Goal: Task Accomplishment & Management: Manage account settings

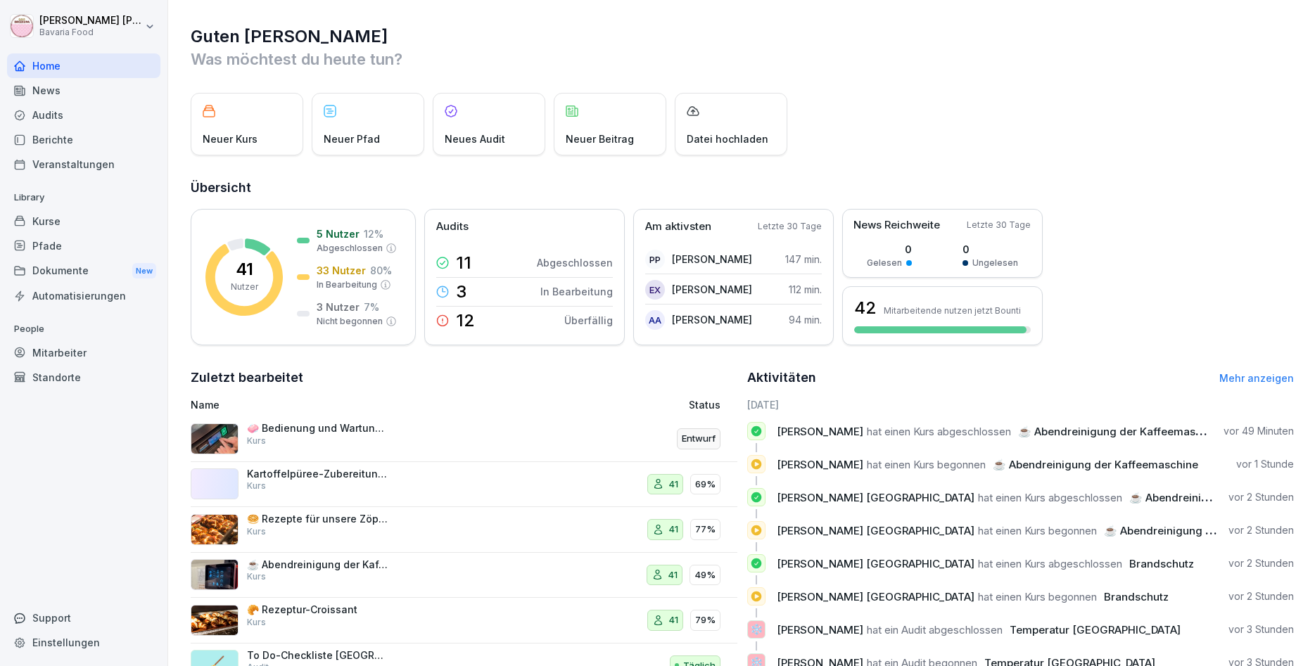
click at [82, 354] on div "Mitarbeiter" at bounding box center [83, 352] width 153 height 25
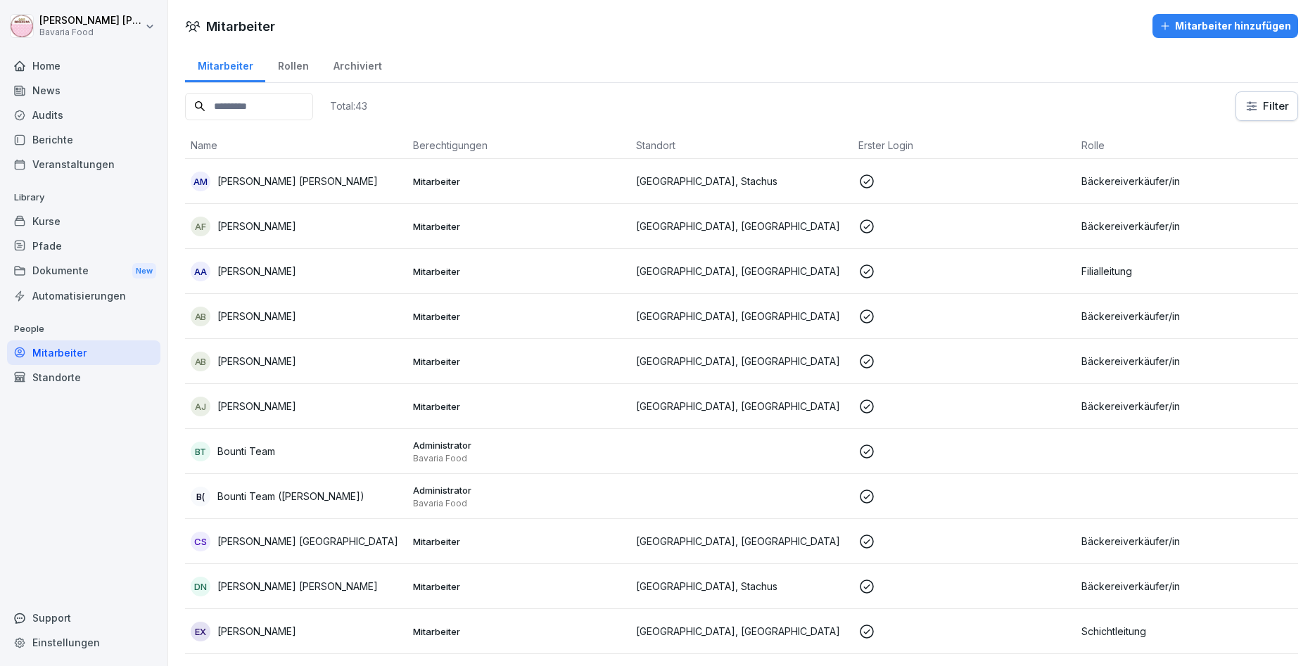
click at [39, 224] on div "Kurse" at bounding box center [83, 221] width 153 height 25
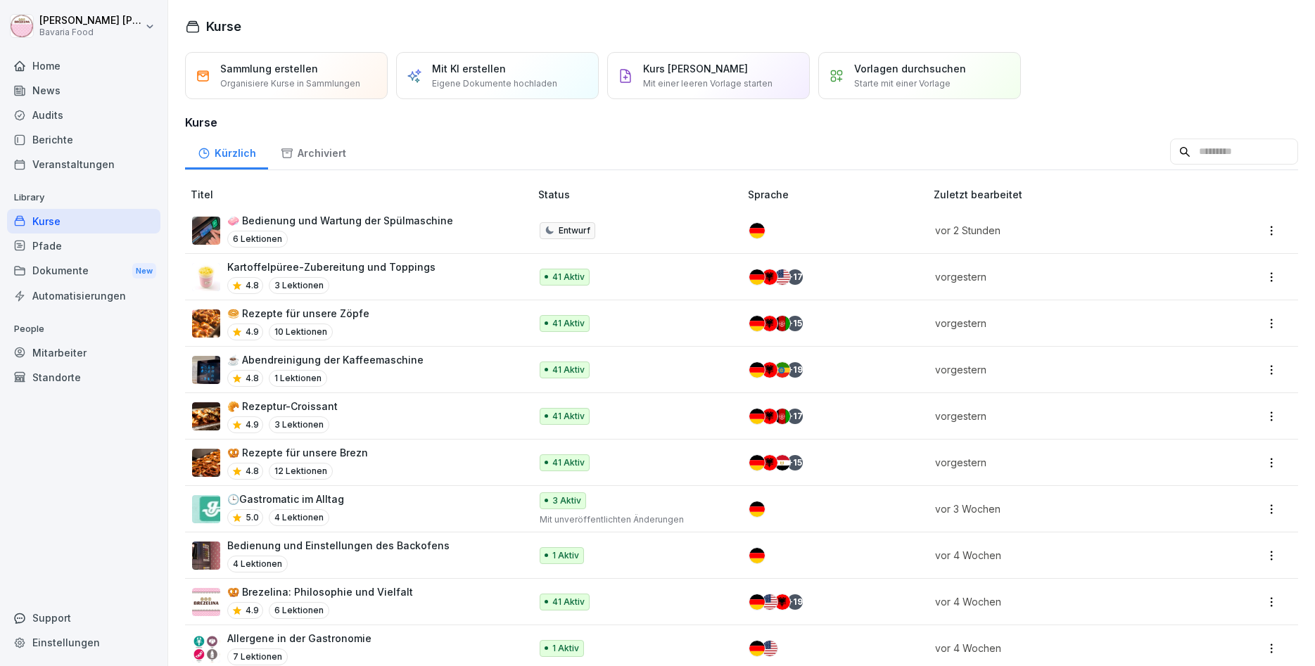
click at [388, 274] on div "Kartoffelpüree-Zubereitung und Toppings 4.8 3 Lektionen" at bounding box center [331, 277] width 208 height 34
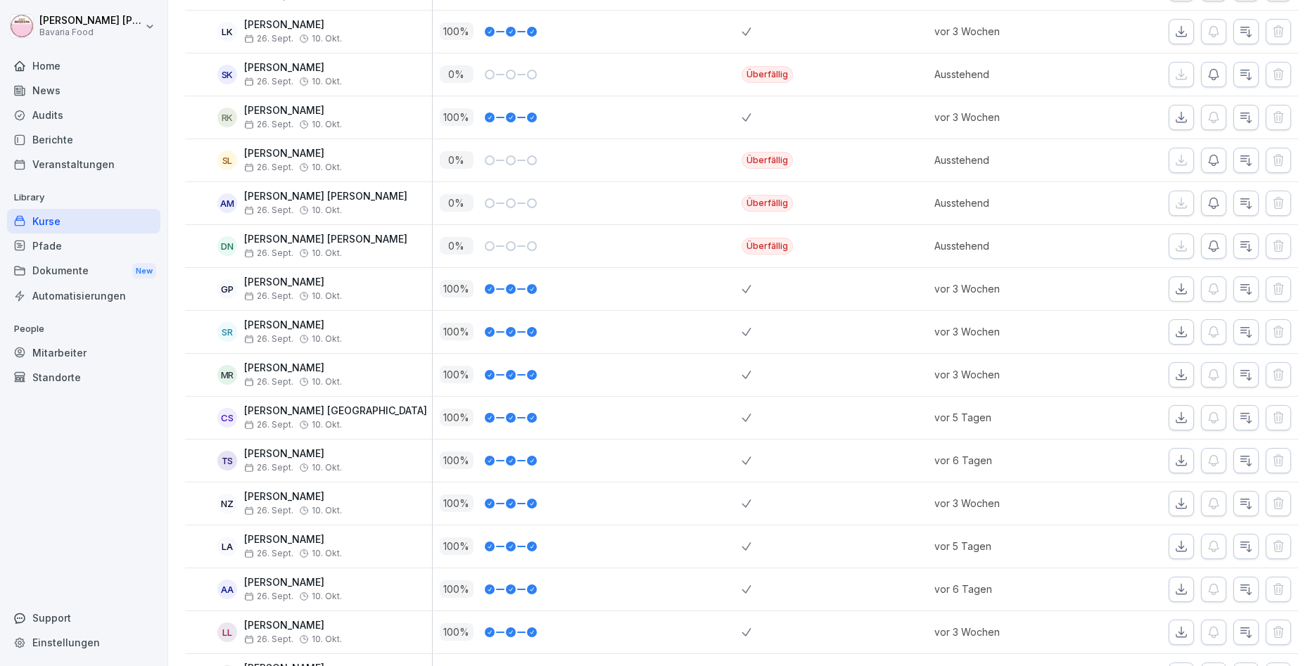
scroll to position [1013, 0]
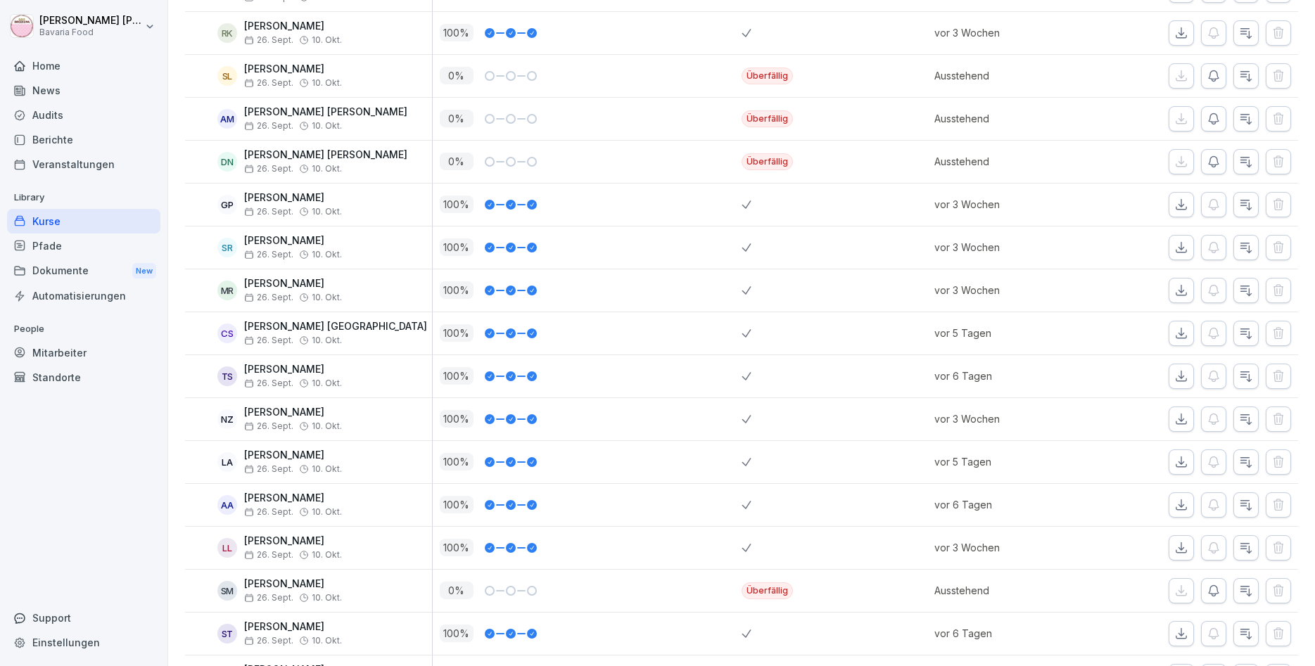
click at [274, 380] on span "26. Sept." at bounding box center [268, 383] width 49 height 10
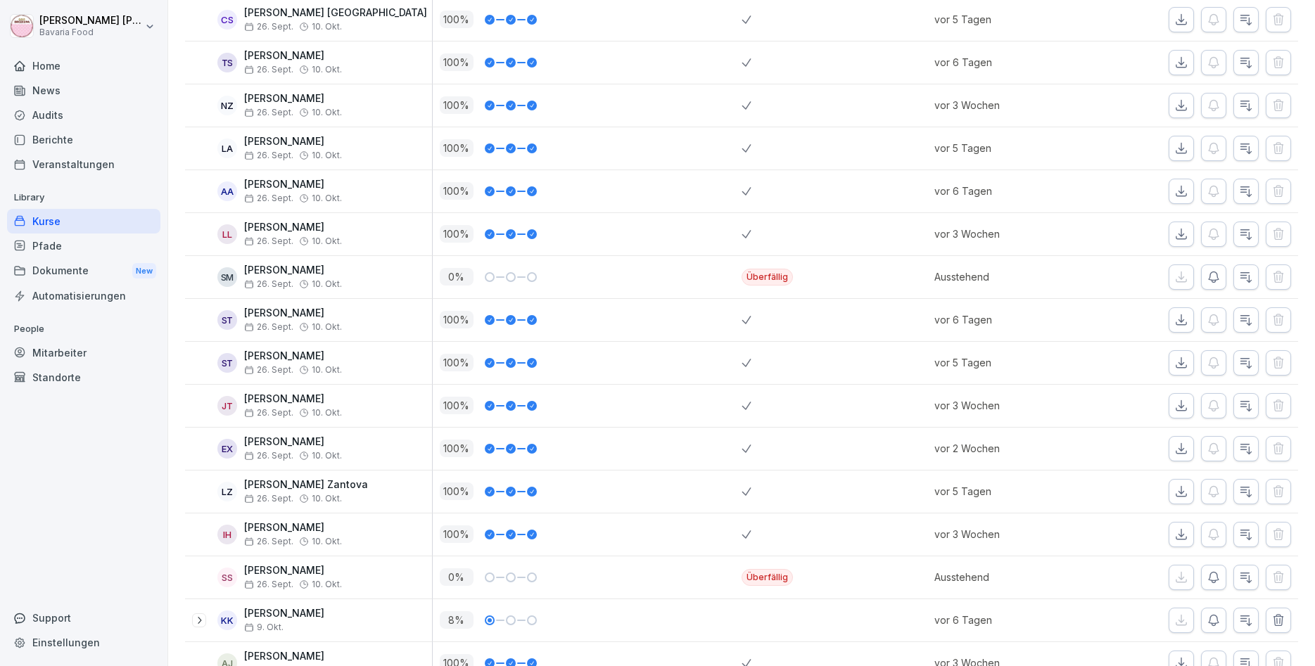
scroll to position [1350, 0]
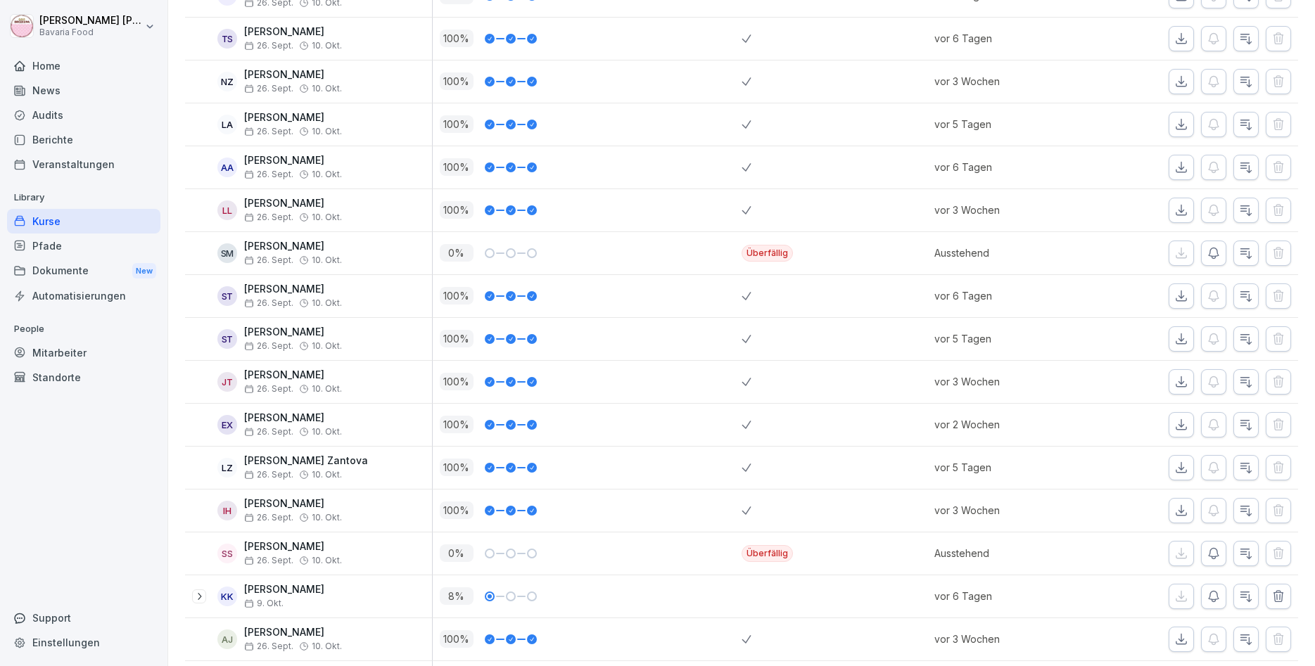
click at [338, 323] on div "ST Sherife Thaqi 26. Sept. 10. Okt." at bounding box center [308, 339] width 247 height 42
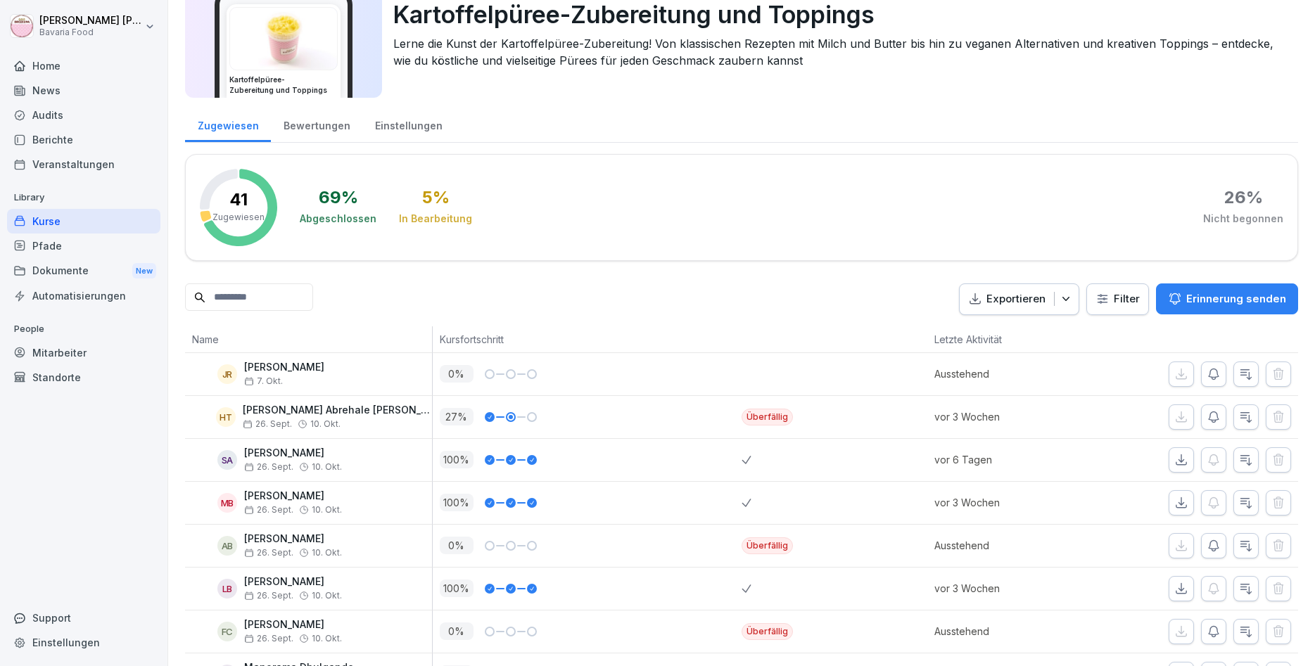
scroll to position [12, 0]
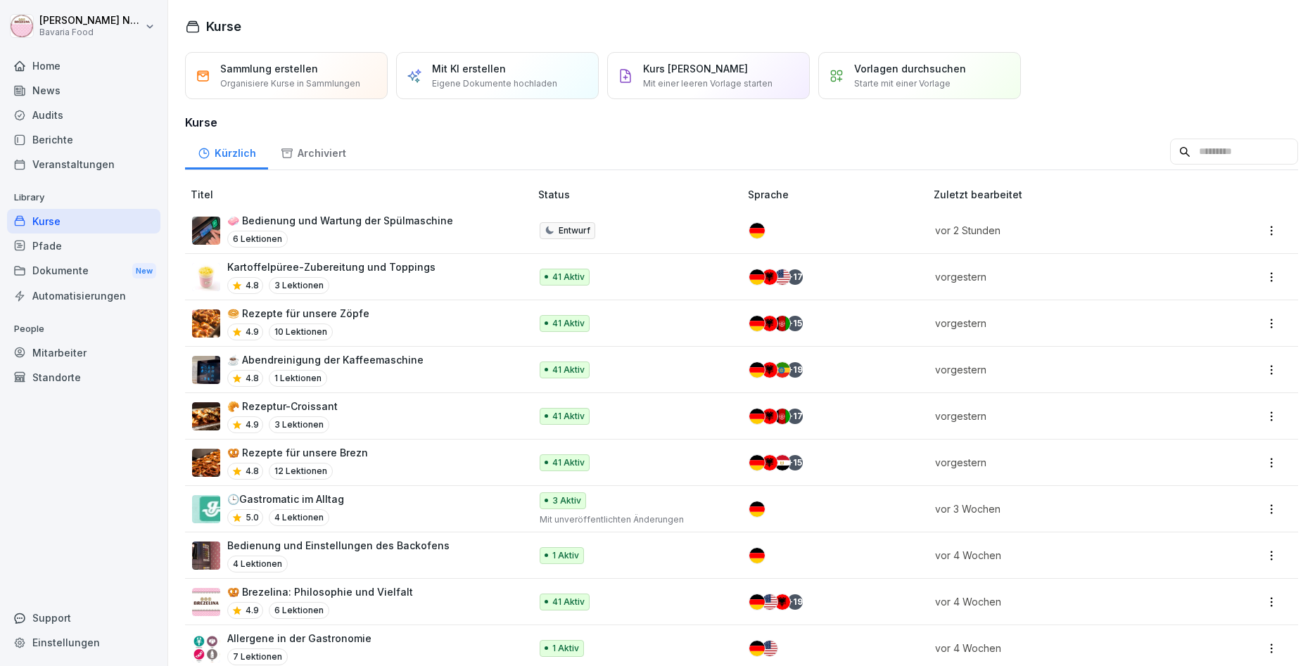
click at [39, 113] on div "Audits" at bounding box center [83, 115] width 153 height 25
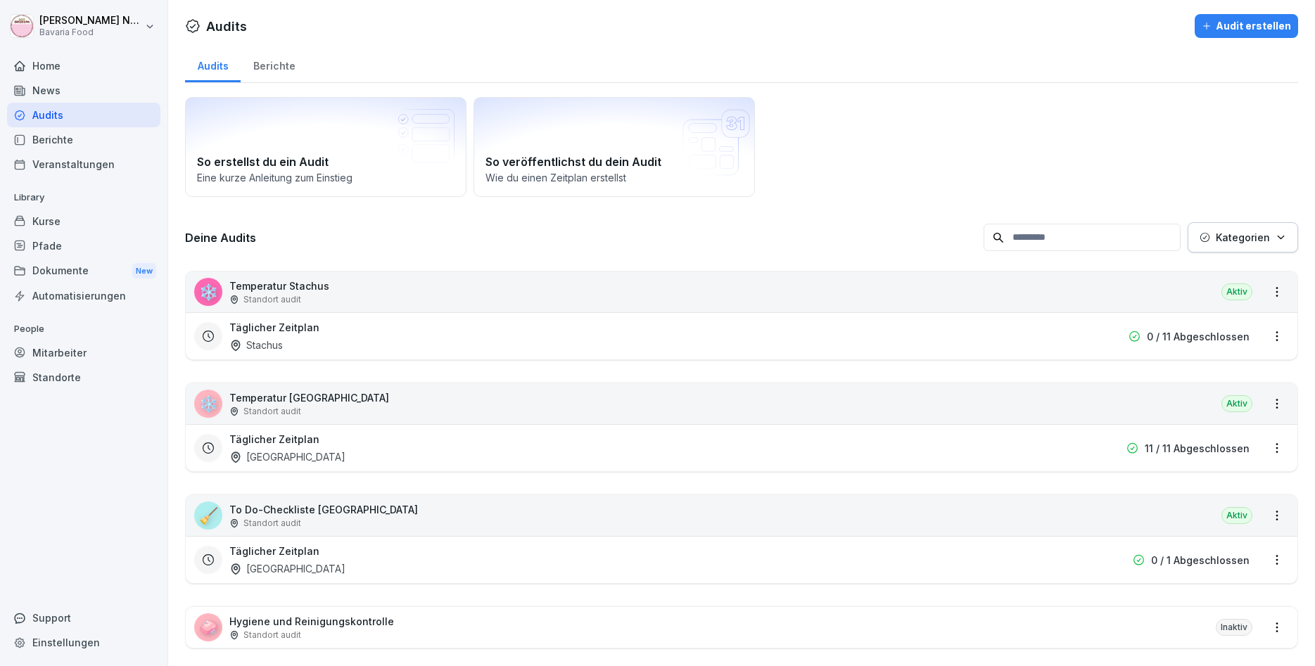
scroll to position [81, 0]
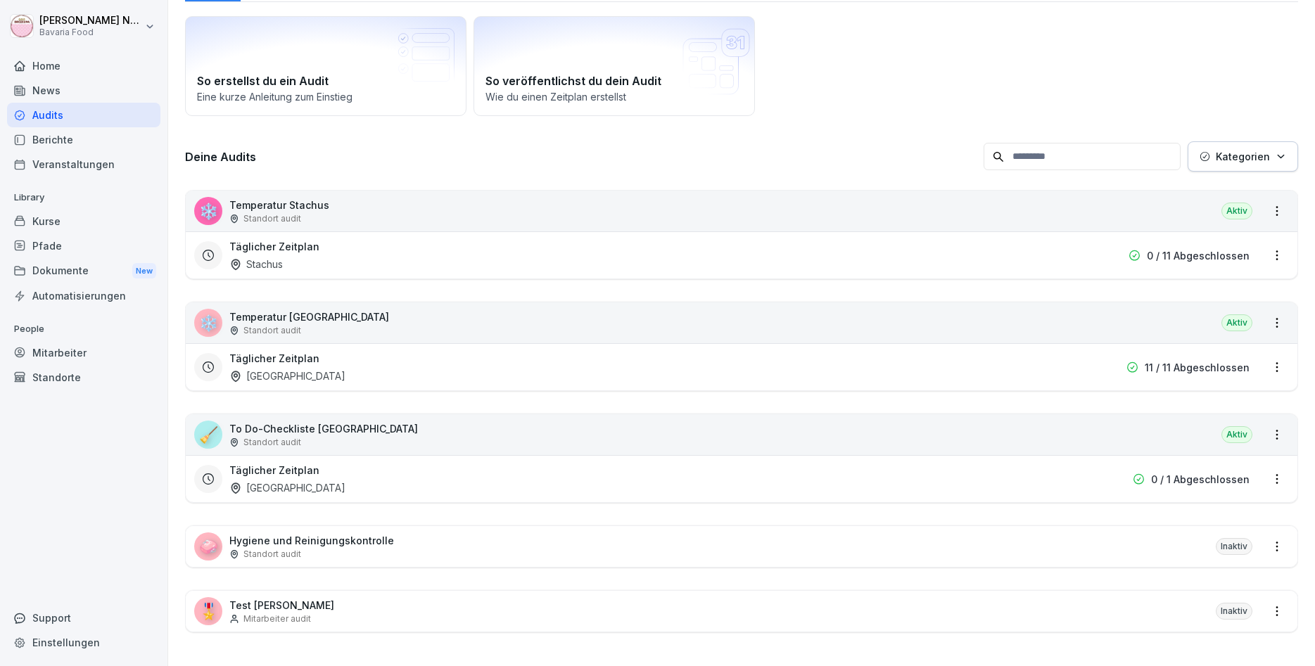
click at [923, 348] on div "Täglicher Zeitplan Marienplatz 11 / 11 Abgeschlossen" at bounding box center [741, 366] width 1111 height 47
click at [1272, 328] on html "Katharina Neurohr Bavaria Food Home News Audits Berichte Veranstaltungen Librar…" at bounding box center [657, 333] width 1315 height 666
click at [0, 0] on link "Alle Berichte ansehen" at bounding box center [0, 0] width 0 height 0
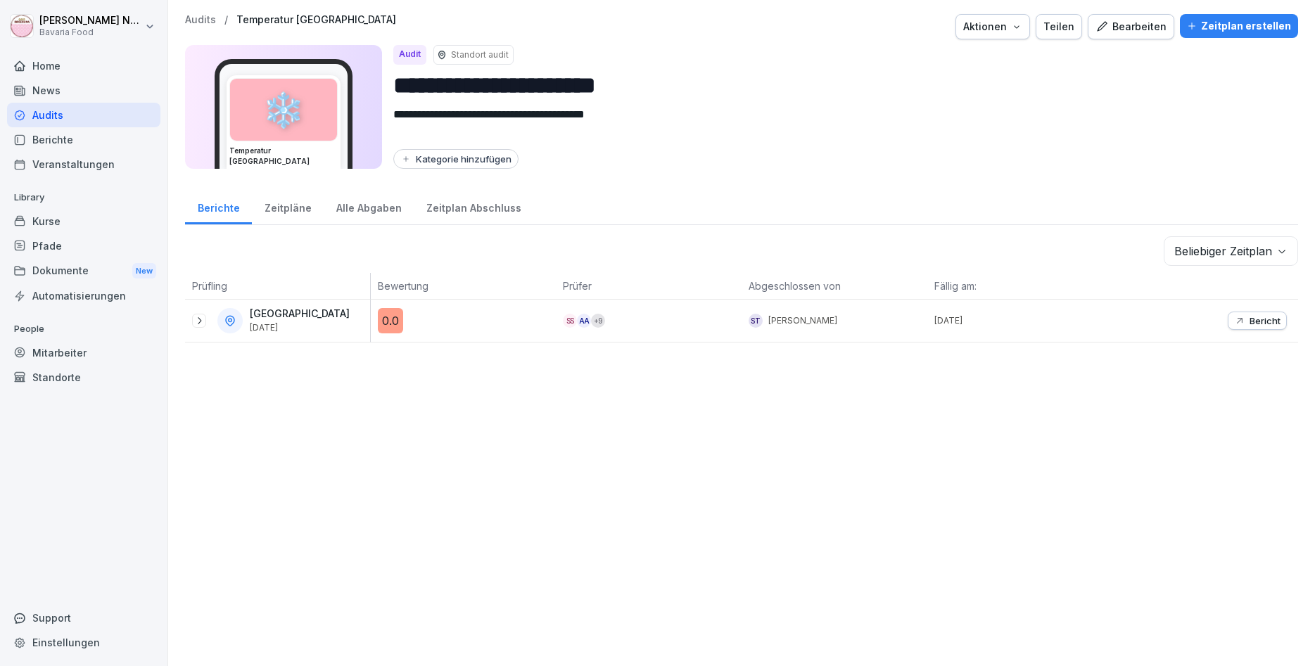
click at [1239, 321] on icon "button" at bounding box center [1239, 320] width 11 height 11
click at [210, 18] on p "Audits" at bounding box center [200, 20] width 31 height 12
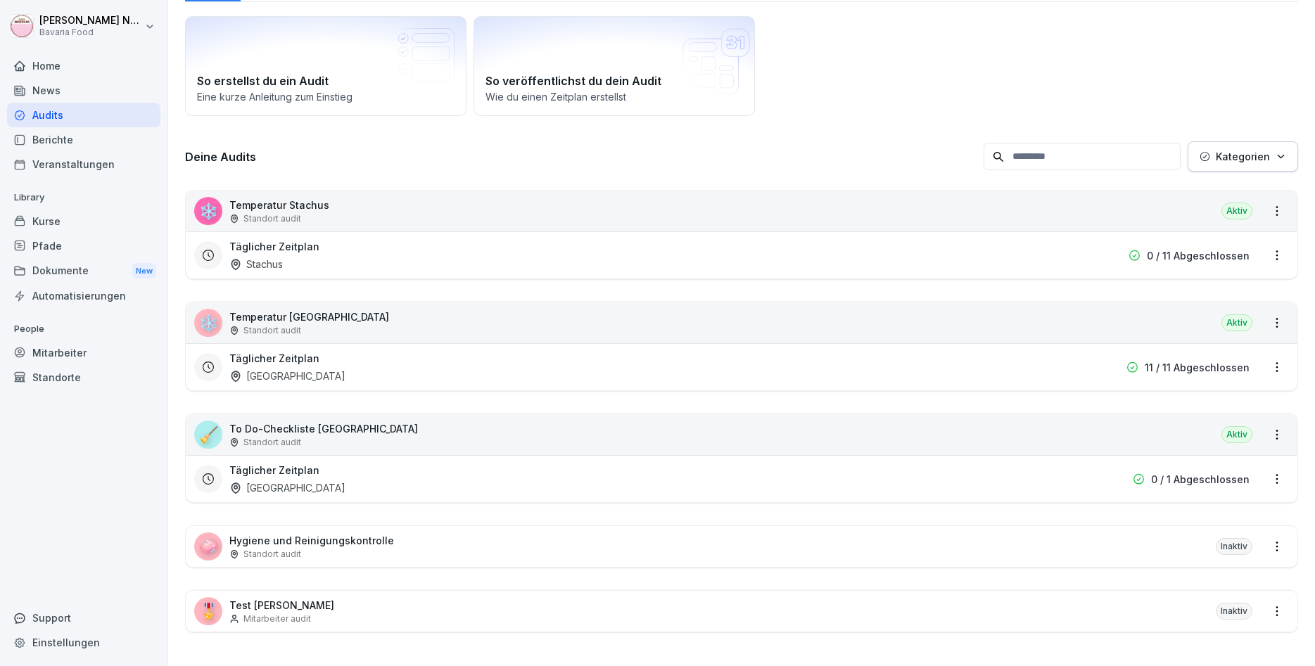
click at [897, 271] on div "Täglicher Zeitplan Stachus" at bounding box center [651, 255] width 844 height 32
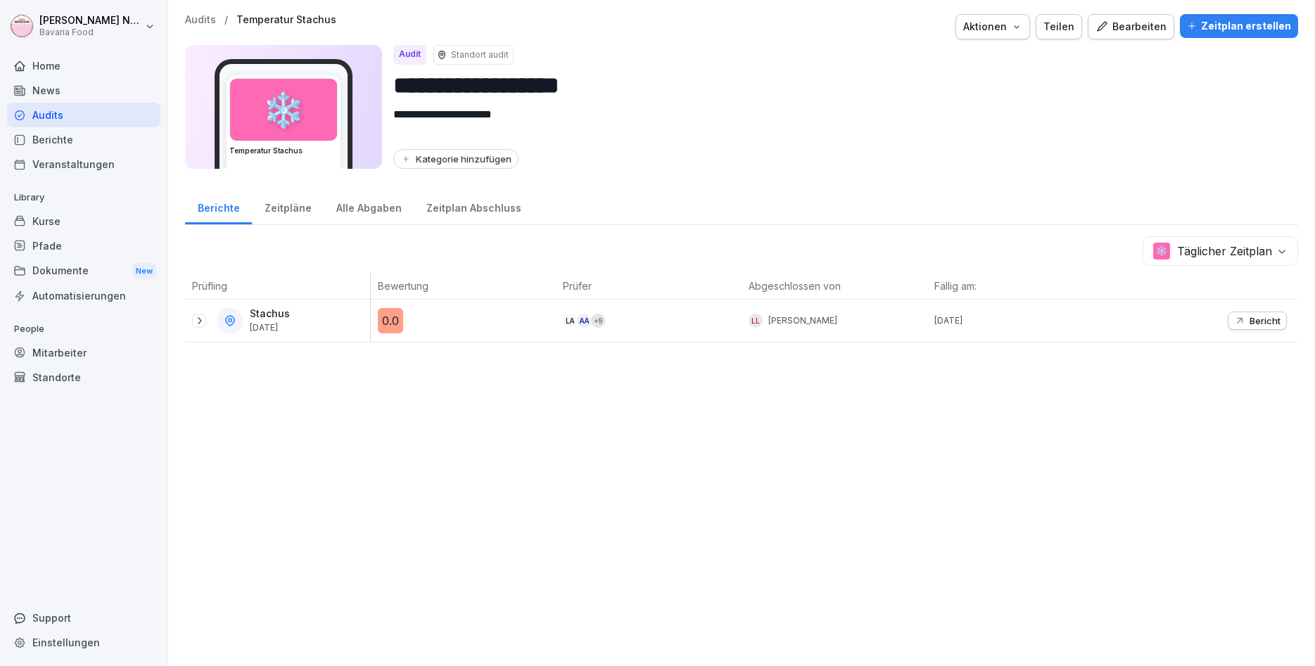
click at [1253, 323] on p "Bericht" at bounding box center [1264, 320] width 31 height 11
click at [202, 322] on icon at bounding box center [198, 320] width 11 height 11
